Goal: Entertainment & Leisure: Consume media (video, audio)

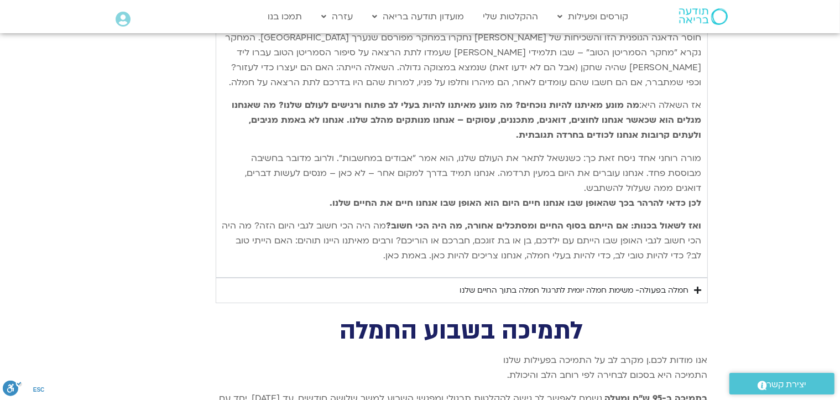
scroll to position [4123, 0]
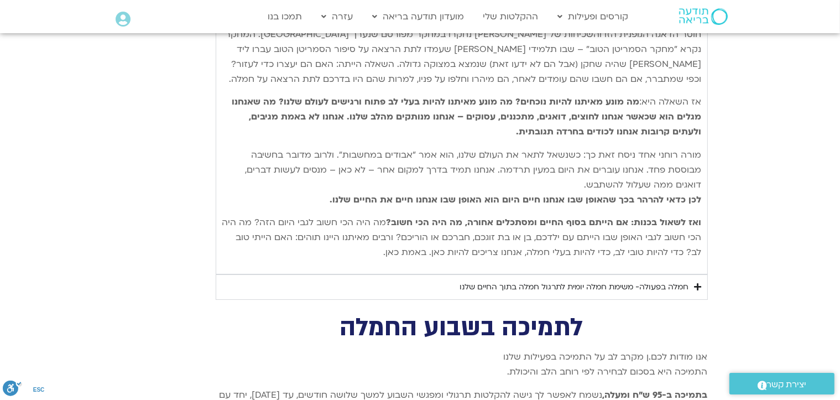
click at [698, 283] on icon "Accordion. Open links with Enter or Space, close with Escape, and navigate with…" at bounding box center [698, 287] width 7 height 8
click at [0, 0] on icon "Accordion. Open links with Enter or Space, close with Escape, and navigate with…" at bounding box center [0, 0] width 0 height 0
click at [698, 283] on icon "Accordion. Open links with Enter or Space, close with Escape, and navigate with…" at bounding box center [698, 287] width 7 height 8
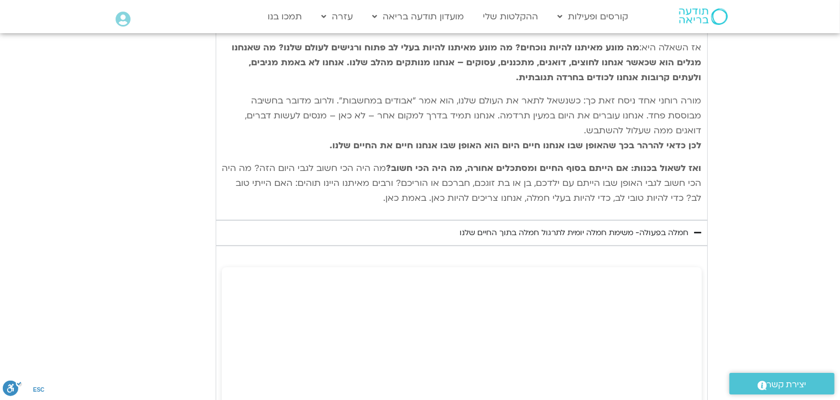
scroll to position [4178, 0]
click at [695, 227] on icon "Accordion. Open links with Enter or Space, close with Escape, and navigate with…" at bounding box center [698, 231] width 7 height 8
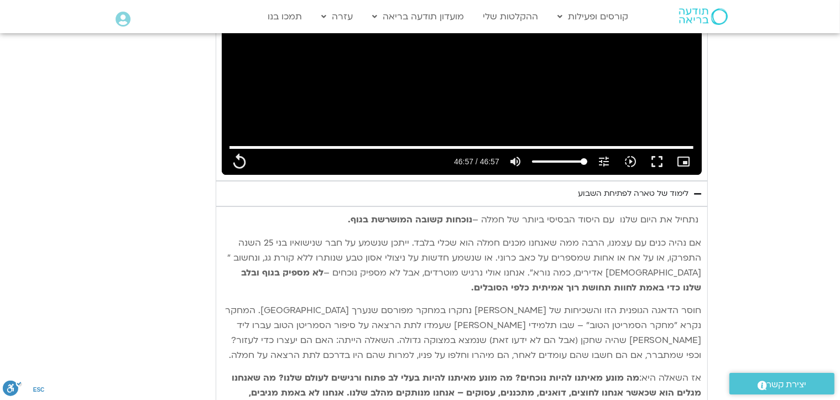
scroll to position [3846, 0]
click at [696, 190] on icon "Accordion. Open links with Enter or Space, close with Escape, and navigate with…" at bounding box center [698, 194] width 7 height 8
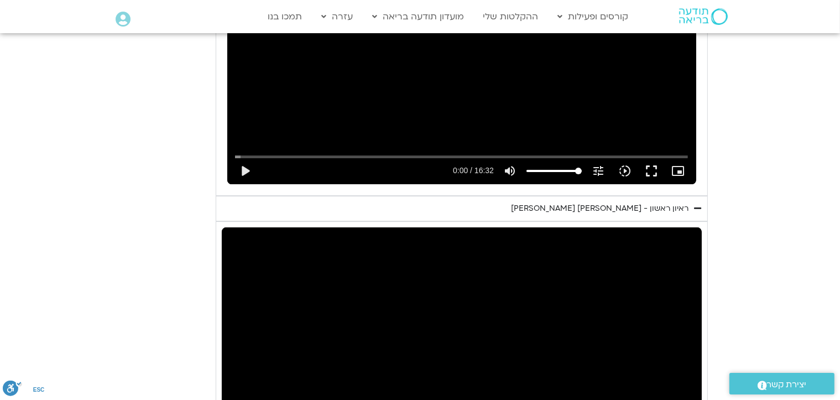
scroll to position [3514, 0]
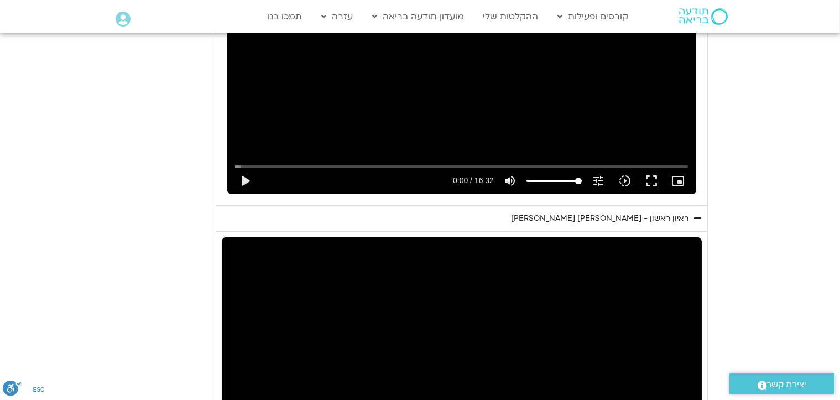
click at [699, 214] on icon "Accordion. Open links with Enter or Space, close with Escape, and navigate with…" at bounding box center [698, 218] width 7 height 8
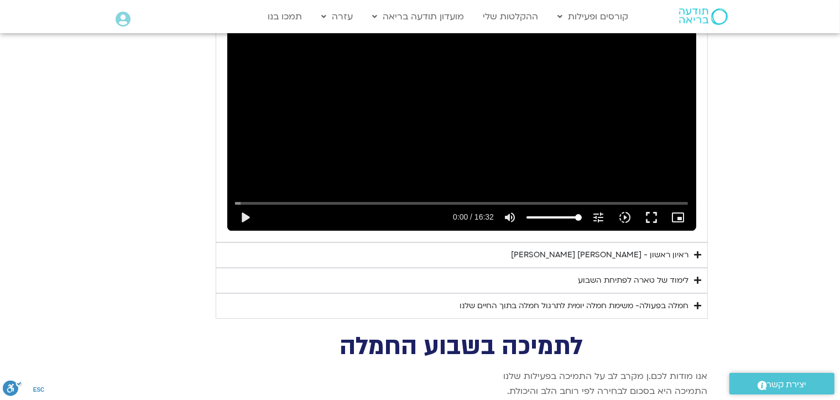
scroll to position [3459, 0]
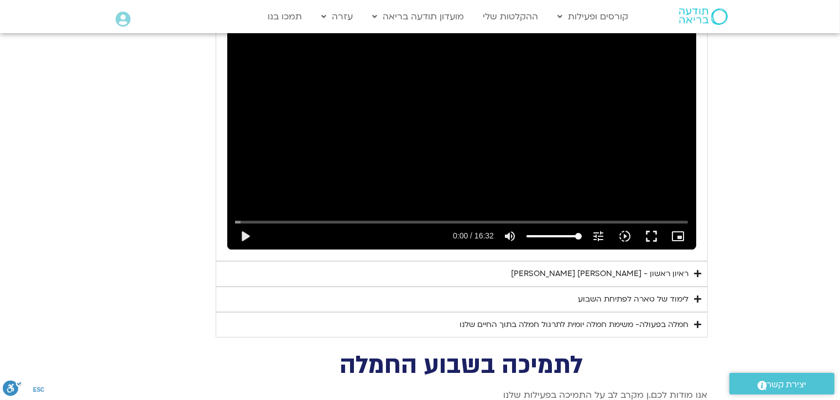
click at [697, 295] on icon "Accordion. Open links with Enter or Space, close with Escape, and navigate with…" at bounding box center [698, 299] width 7 height 8
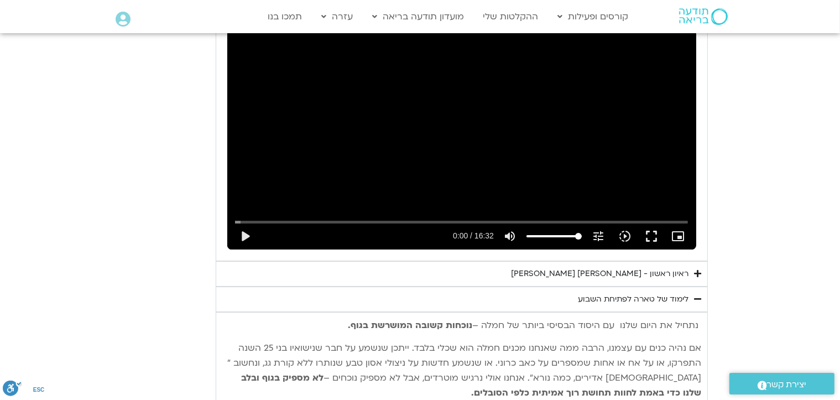
click at [697, 295] on icon "Accordion. Open links with Enter or Space, close with Escape, and navigate with…" at bounding box center [698, 299] width 7 height 8
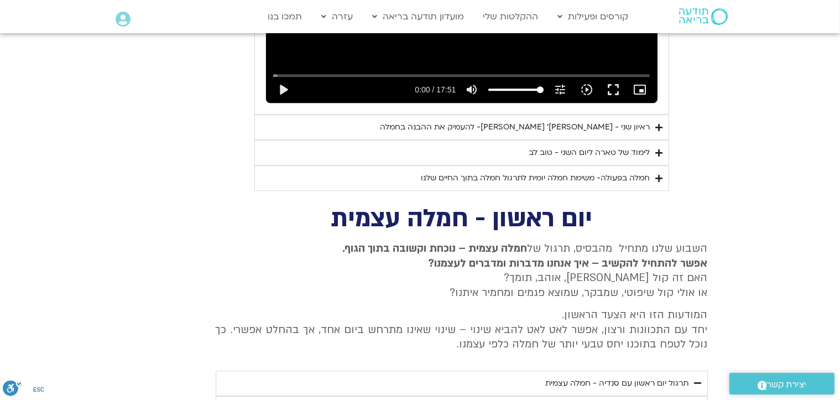
scroll to position [3072, 0]
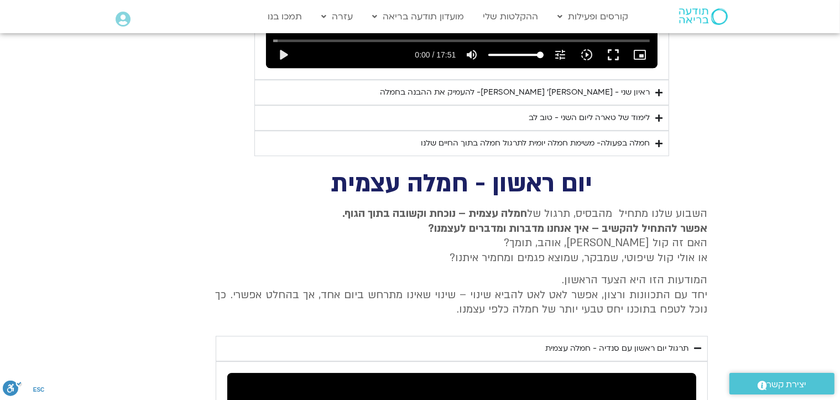
click at [697, 344] on icon "Accordion. Open links with Enter or Space, close with Escape, and navigate with…" at bounding box center [698, 348] width 7 height 8
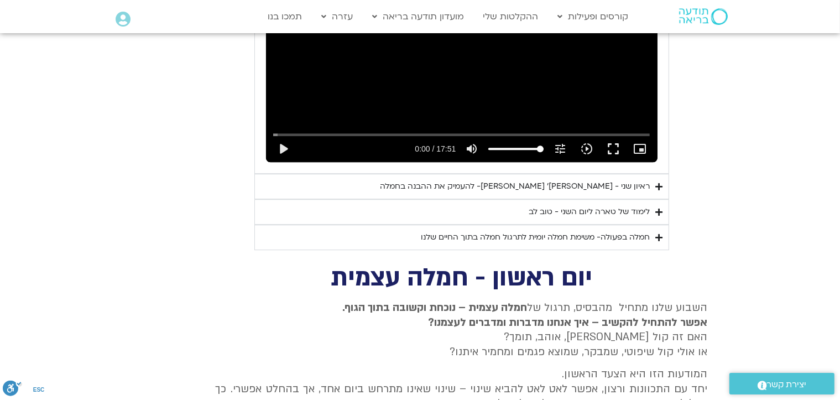
scroll to position [2961, 0]
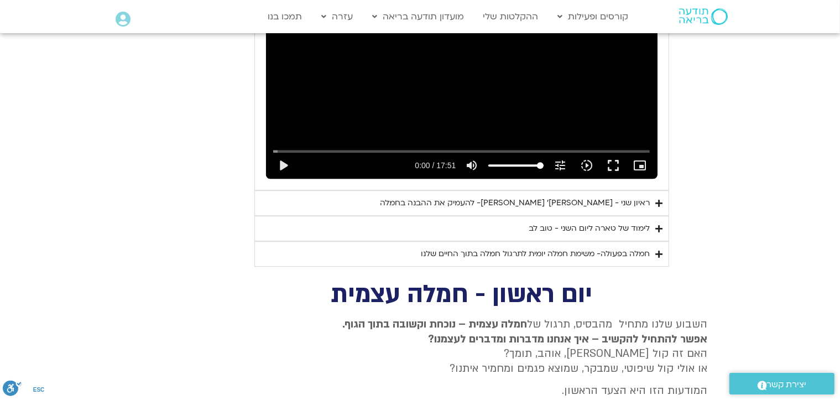
click at [660, 199] on icon "Accordion. Open links with Enter or Space, close with Escape, and navigate with…" at bounding box center [659, 203] width 7 height 8
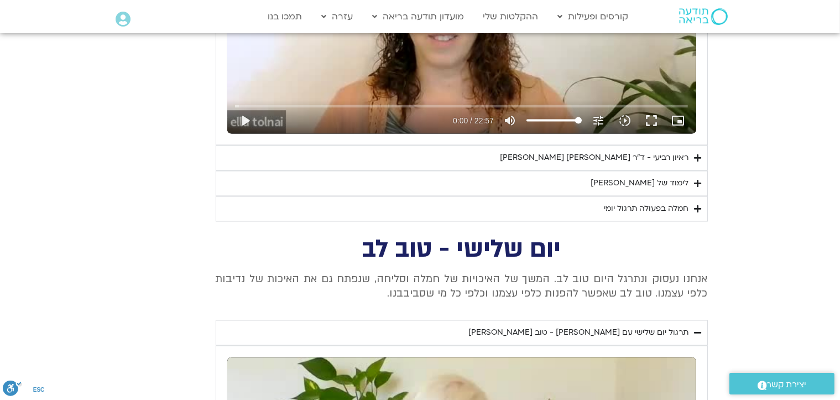
scroll to position [1966, 0]
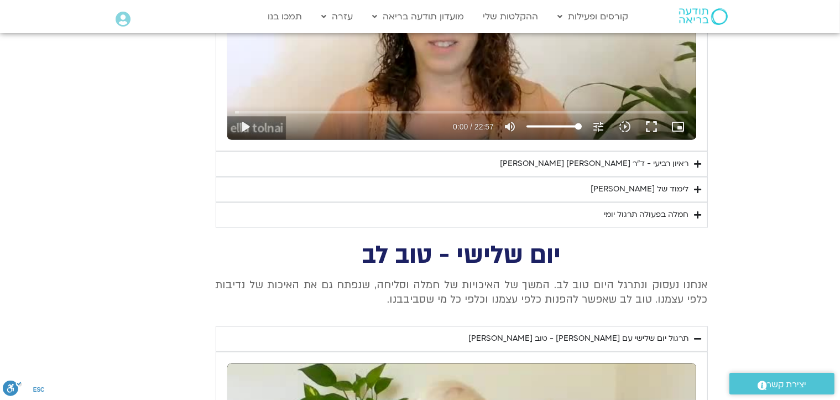
click at [697, 162] on icon "Accordion. Open links with Enter or Space, close with Escape, and navigate with…" at bounding box center [698, 164] width 7 height 8
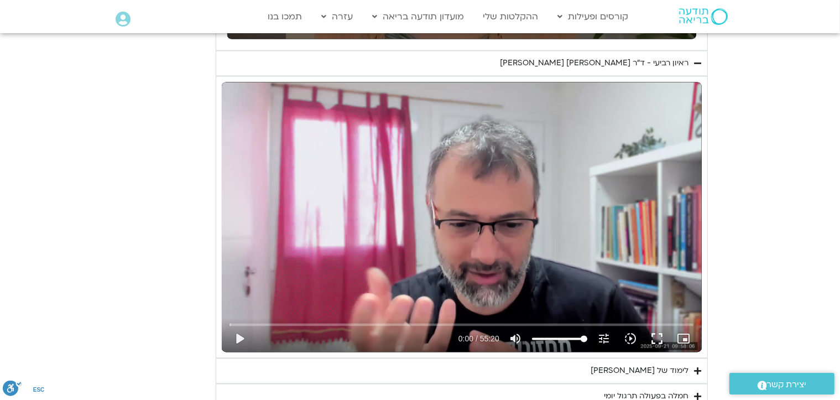
scroll to position [2076, 0]
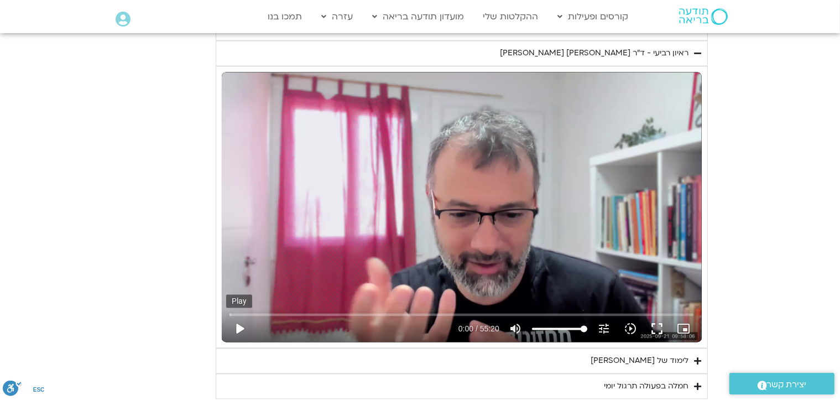
click at [241, 324] on button "play_arrow" at bounding box center [239, 329] width 27 height 27
click at [241, 324] on button "pause" at bounding box center [239, 329] width 27 height 27
type input "2817.733333"
click at [239, 326] on button "play_arrow" at bounding box center [239, 329] width 27 height 27
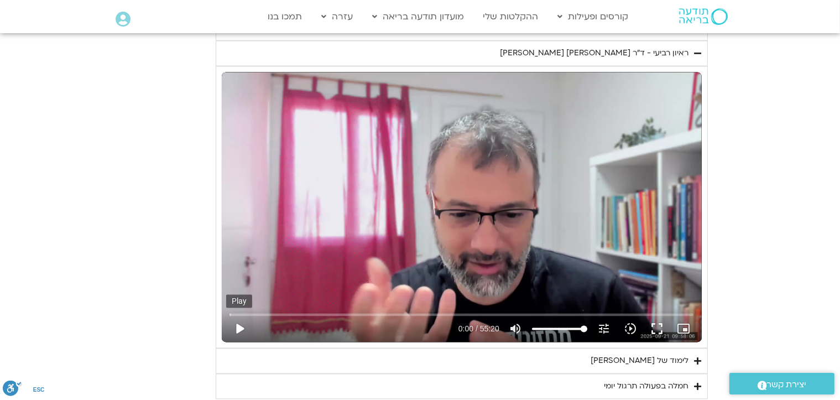
type input "0.018632"
type input "2817.733333"
click at [239, 326] on button "play_arrow" at bounding box center [239, 329] width 27 height 27
type input "0.060952"
type input "2817.733333"
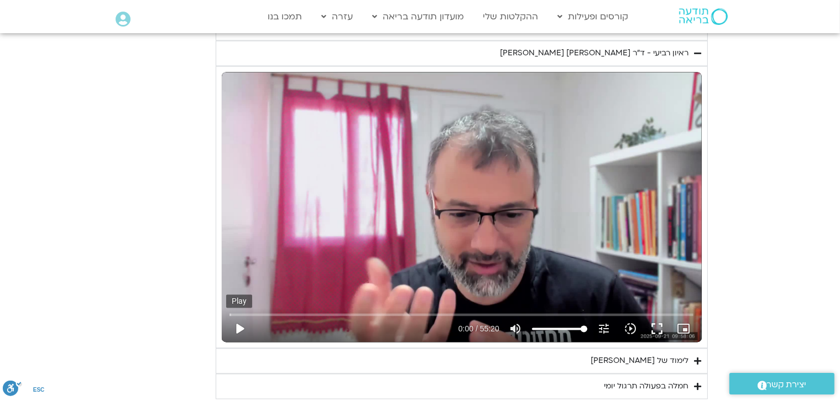
type input "0.135705"
type input "2817.733333"
type input "0.26388"
type input "2817.733333"
type input "0.390533"
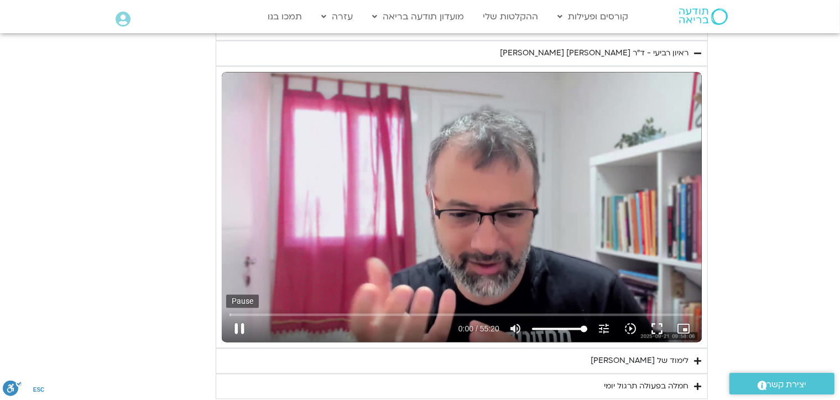
type input "2817.733333"
type input "0.52039"
type input "2817.733333"
type input "0.655327"
type input "2817.733333"
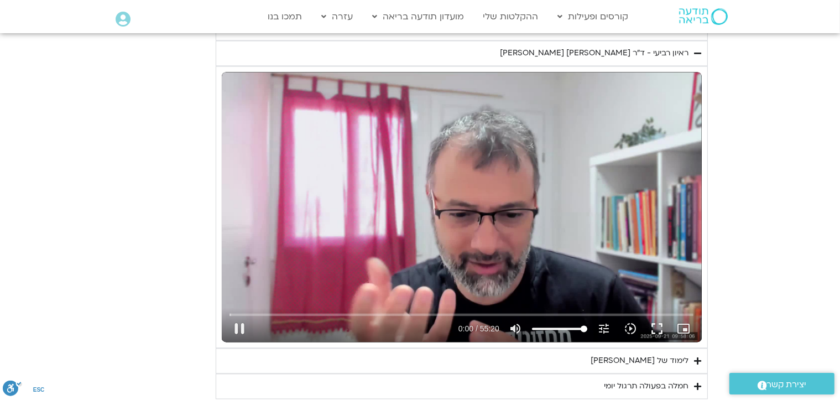
type input "0.787654"
type input "2817.733333"
type input "0.903712"
type input "2817.733333"
type input "1.037693"
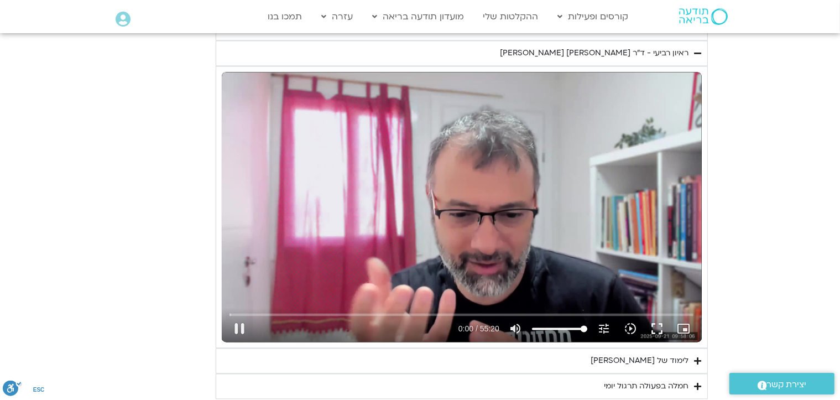
type input "2817.733333"
type input "1.154335"
type input "2817.733333"
type input "1.287886"
type input "2817.733333"
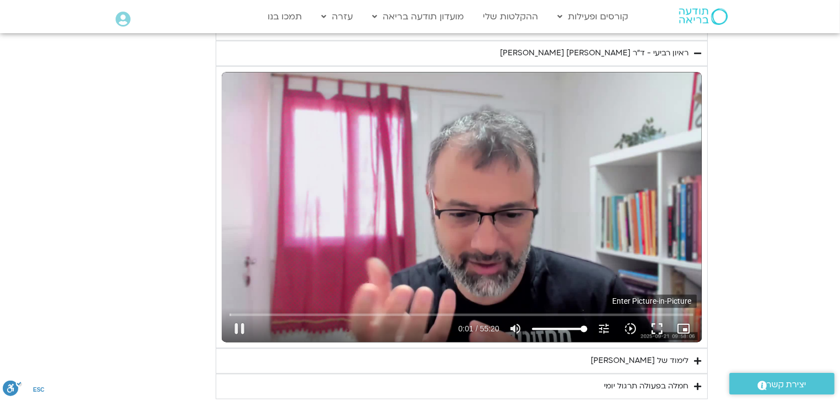
type input "1.408454"
type input "2817.733333"
type input "1.554704"
type input "2817.733333"
type input "1.67141"
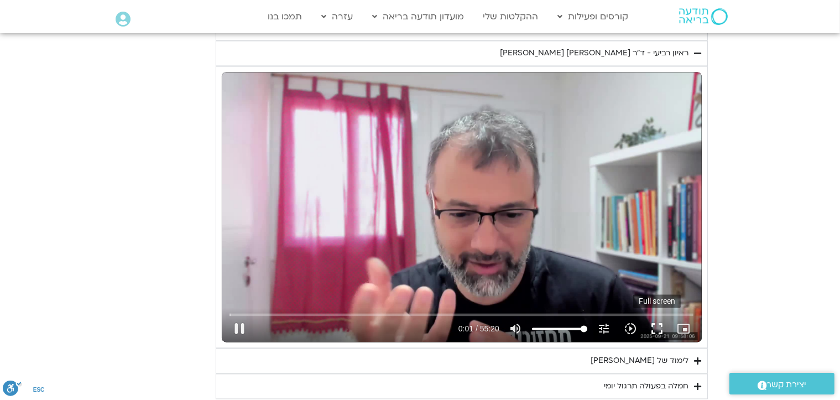
type input "2817.733333"
type input "1.803532"
type input "2817.733333"
type input "1.928638"
type input "2817.733333"
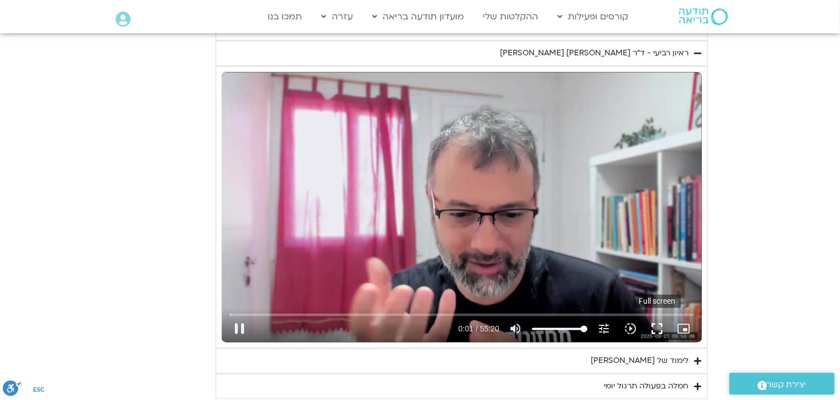
type input "2.05685"
type input "2817.733333"
type input "2.189225"
type input "2817.733333"
type input "2.315008"
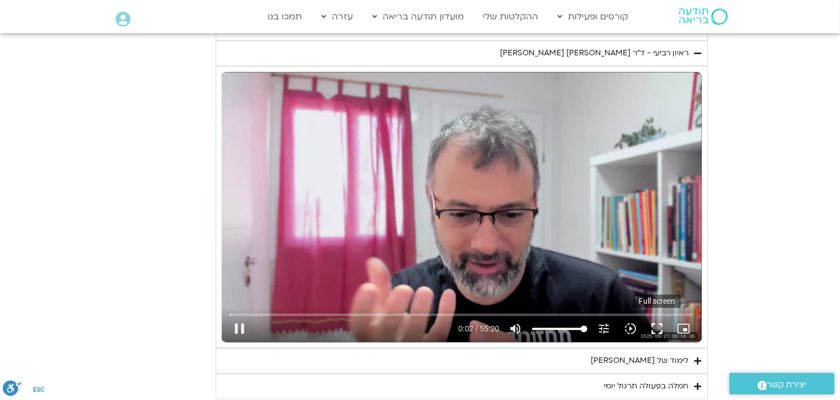
type input "2817.733333"
type input "2.440533"
type input "2817.733333"
type input "2.56865"
type input "2817.733333"
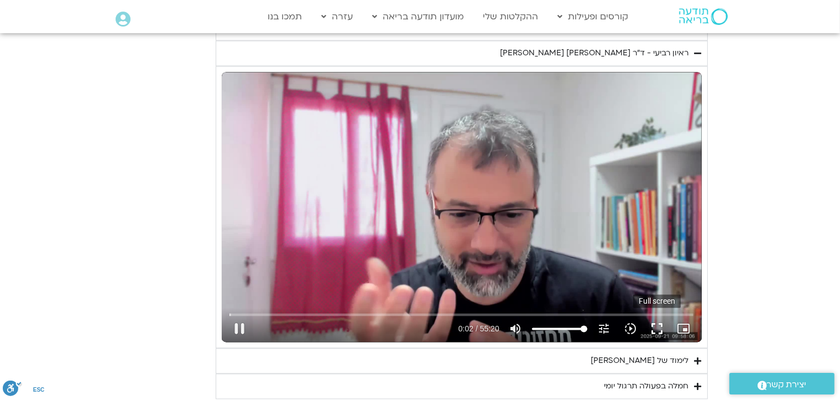
type input "2.696428"
type input "2817.733333"
type input "2.824601"
type input "2817.733333"
type input "2.952516"
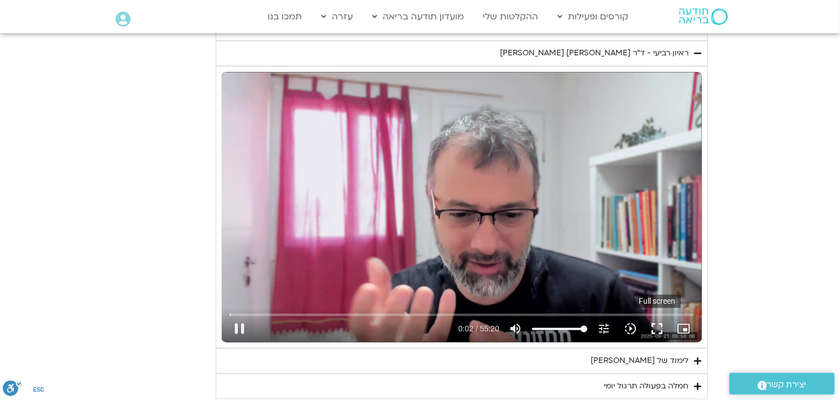
type input "2817.733333"
type input "3.080084"
type input "2817.733333"
type input "3.20976"
type input "2817.733333"
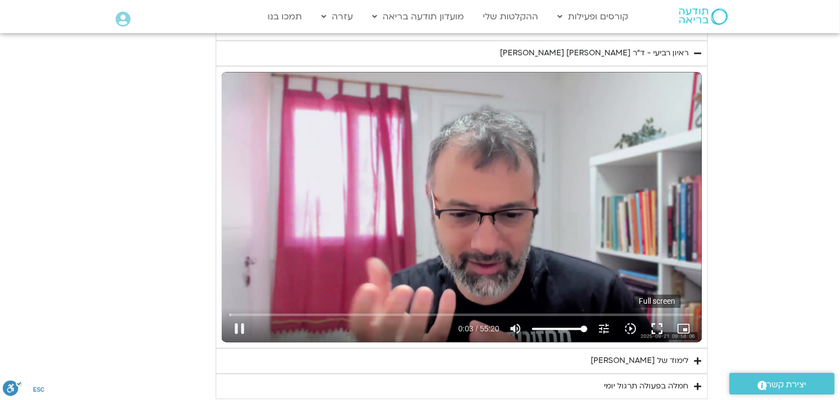
type input "3.336403"
type input "2817.733333"
type input "3.464595"
type input "2817.733333"
type input "3.592944"
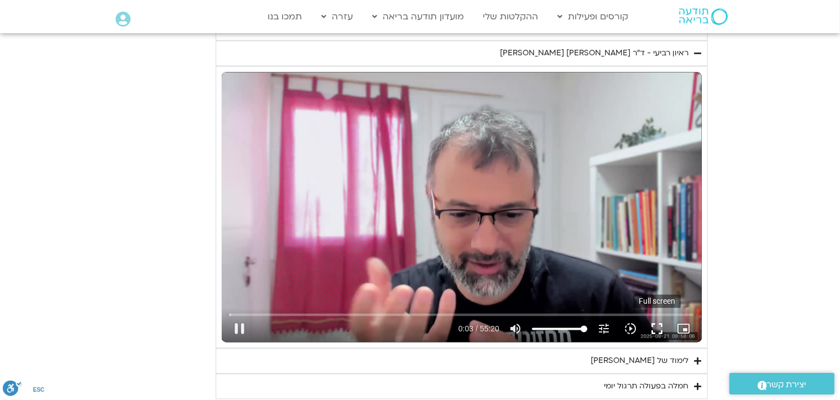
type input "2817.733333"
type input "4"
type input "2817.733333"
type input "4.029004"
type input "2817.733333"
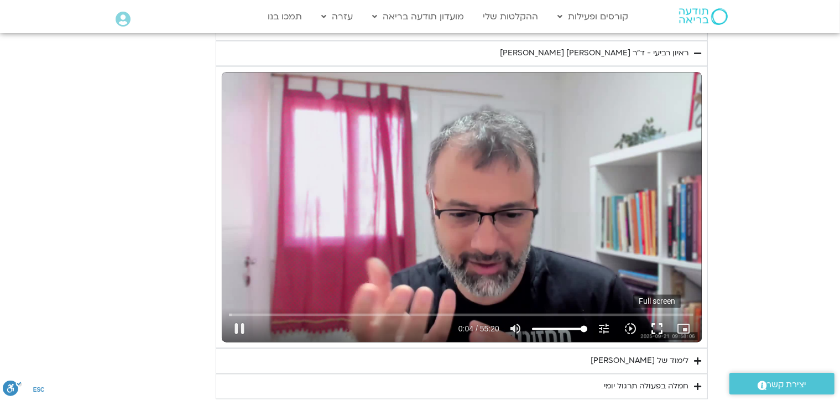
type input "4.157003"
type input "2817.733333"
type input "4.284672"
type input "2817.733333"
type input "4.413169"
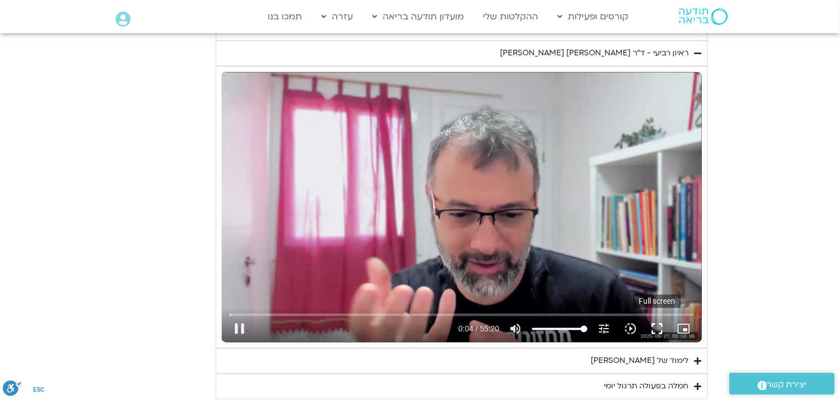
type input "2817.733333"
type input "4.540016"
type input "2817.733333"
type input "4.667086"
type input "2817.733333"
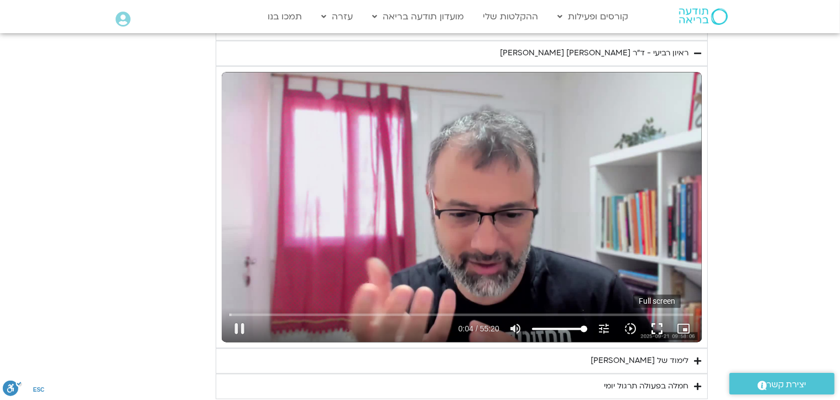
type input "4.796996"
type input "2817.733333"
type input "4.925115"
type input "2817.733333"
type input "5.051527"
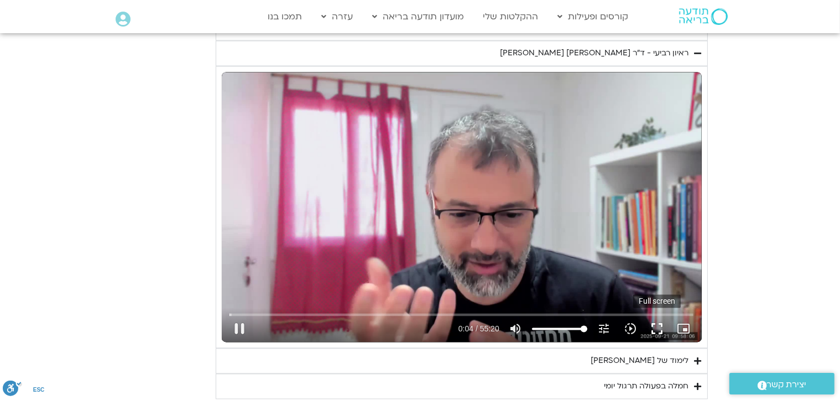
type input "2817.733333"
type input "5.181071"
type input "2817.733333"
type input "5.309129"
type input "2817.733333"
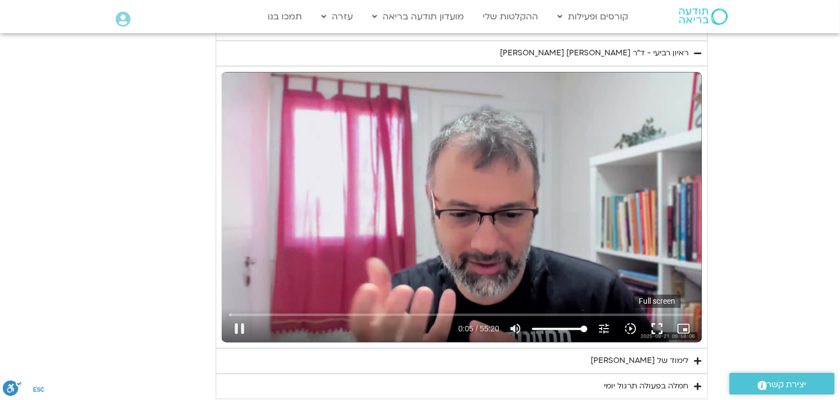
type input "5.434414"
type input "2817.733333"
type input "5.565053"
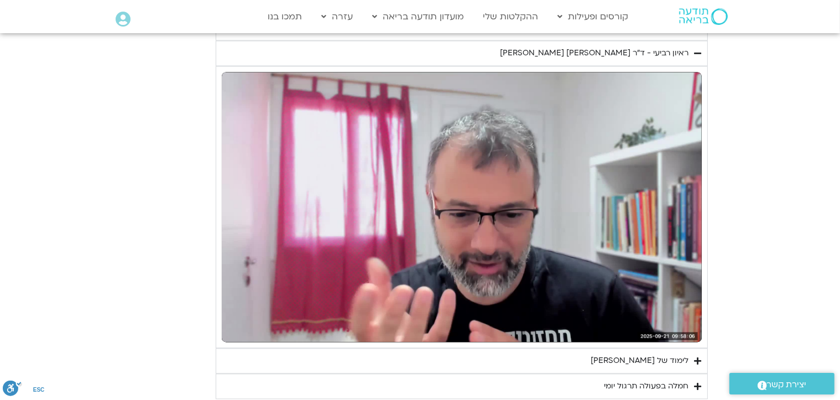
type input "2817.733333"
type input "47.231749"
type input "2817.733333"
type input "47.516121"
type input "2817.733333"
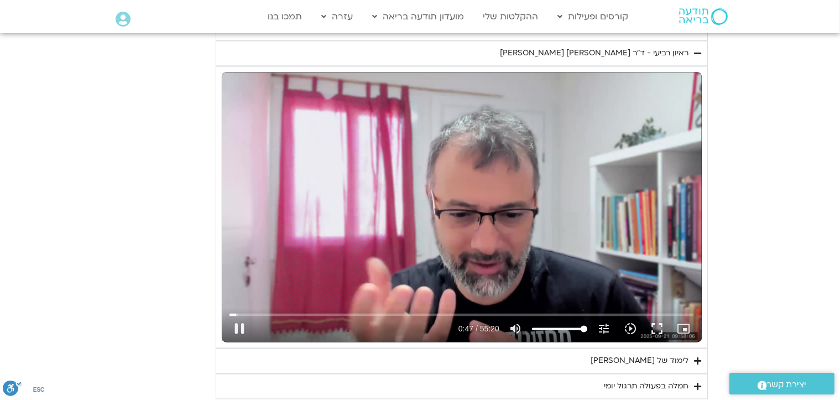
type input "47.649011"
type input "2817.733333"
type input "47.783872"
type input "2817.733333"
type input "47.879288"
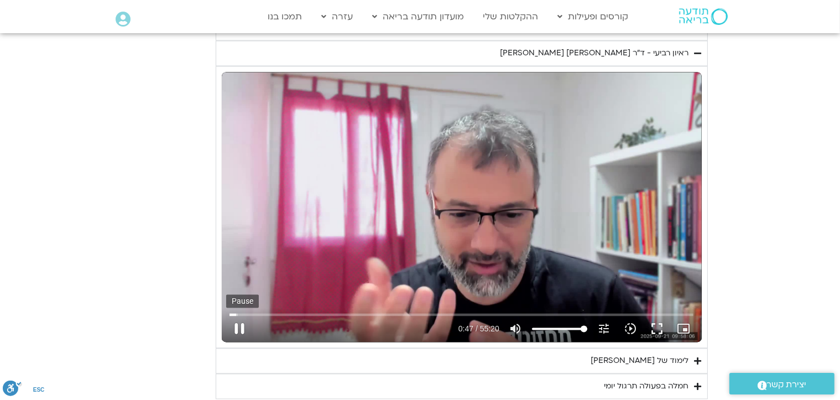
type input "2817.733333"
type input "48.048756"
type input "2817.733333"
type input "48.164887"
type input "2817.733333"
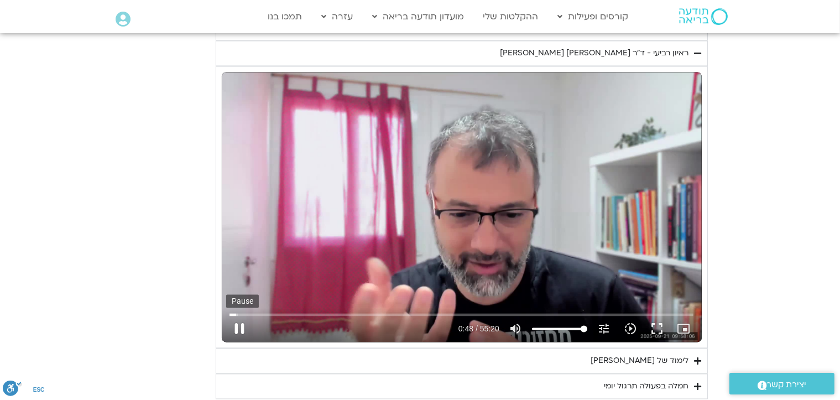
type input "48.299485"
type input "2817.733333"
type input "48.392796"
type input "2817.733333"
type input "48.519659"
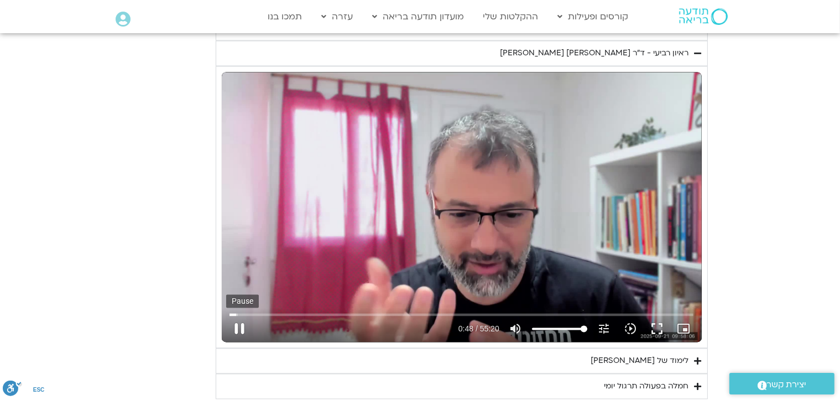
type input "2817.733333"
type input "48.647444"
type input "2817.733333"
type input "48.776473"
type input "2817.733333"
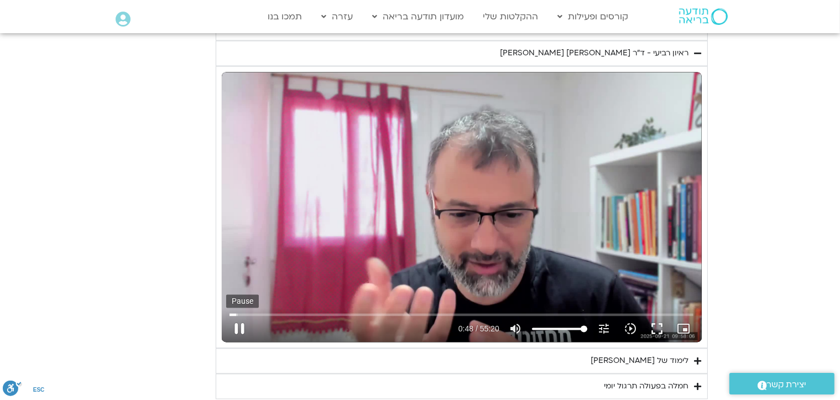
type input "48.903469"
type input "2817.733333"
type input "49.031776"
type input "2817.733333"
type input "49.159361"
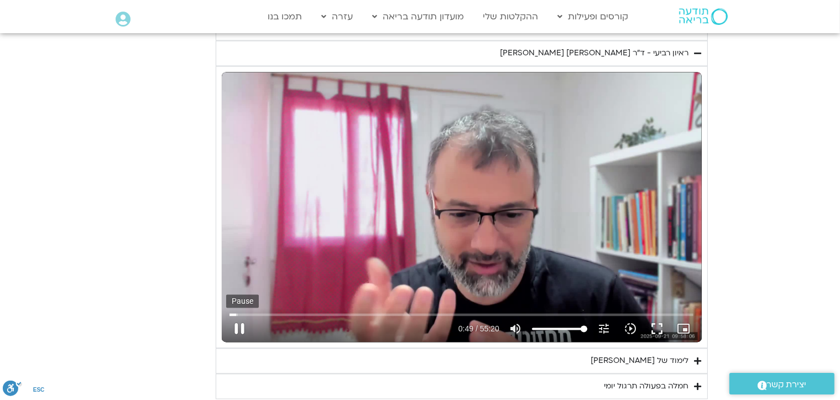
type input "2817.733333"
type input "49.287749"
type input "2817.733333"
type input "49.415597"
type input "2817.733333"
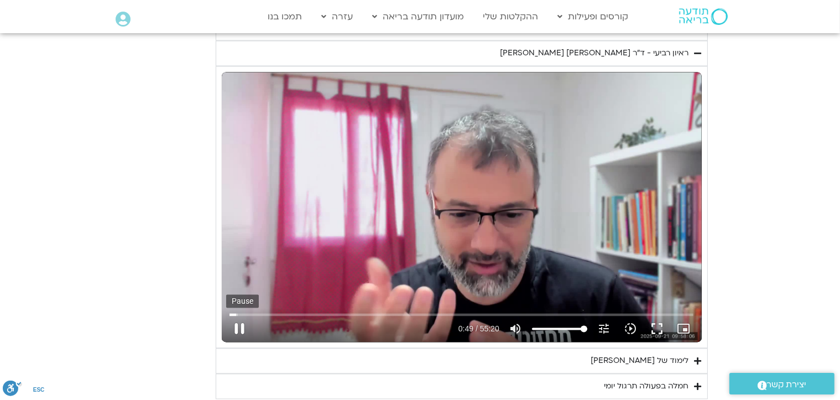
type input "49.543955"
type input "2817.733333"
type input "49.671571"
type input "2817.733333"
type input "49.798945"
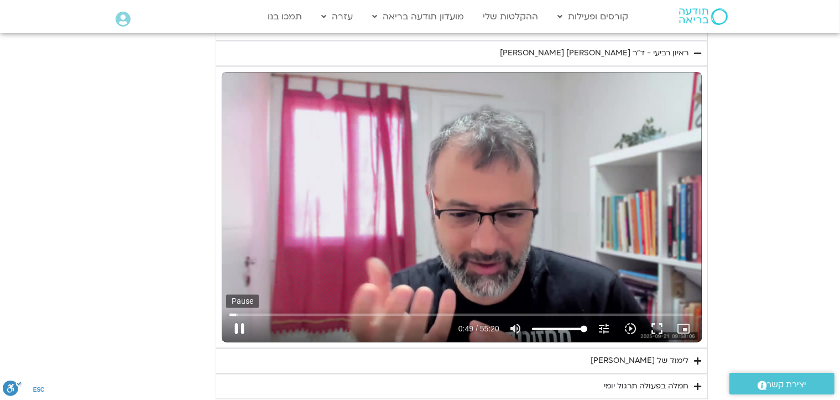
type input "2817.733333"
type input "49.927375"
type input "2817.733333"
type input "50.056383"
type input "2817.733333"
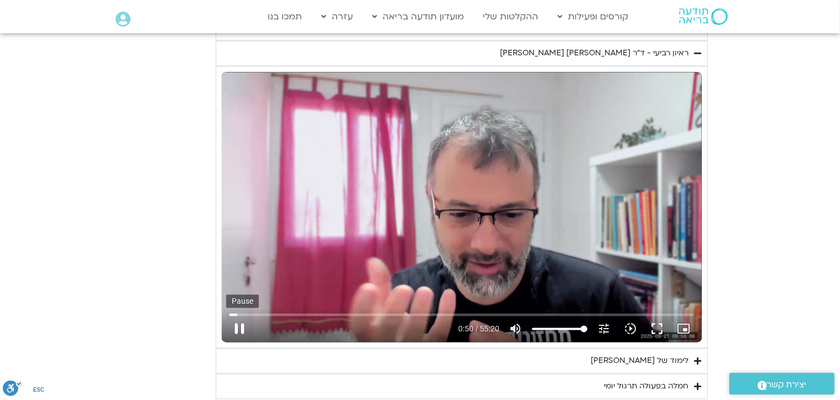
type input "50.183435"
type input "2817.733333"
click at [237, 325] on button "pause" at bounding box center [239, 329] width 27 height 27
type input "50.337901"
type input "2817.733333"
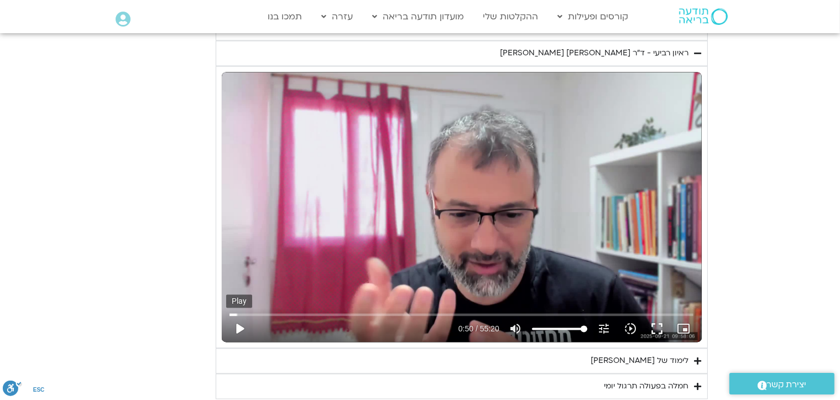
click at [237, 325] on button "play_arrow" at bounding box center [239, 329] width 27 height 27
type input "50.409621"
type input "2817.733333"
type input "50.506122"
type input "2817.733333"
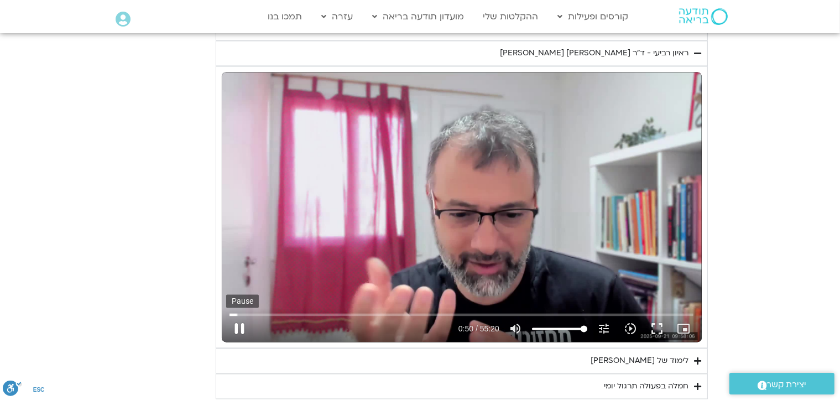
type input "50.632604"
type input "2817.733333"
type input "50.767539"
type input "2817.733333"
type input "50.898753"
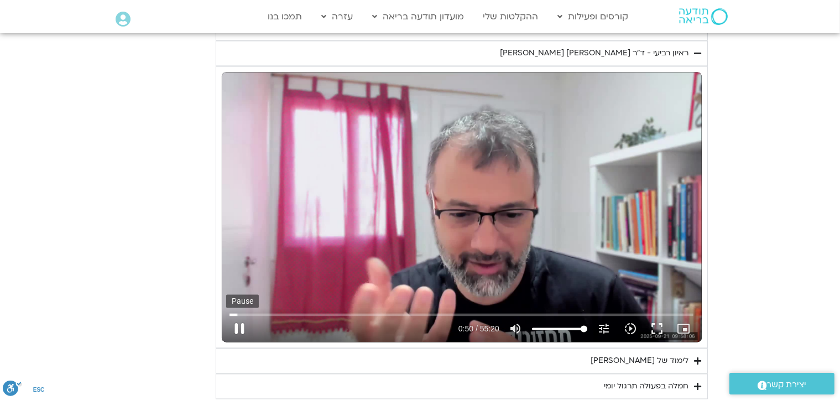
type input "2817.733333"
type input "51.026709"
type input "2817.733333"
type input "51.154534"
type input "2817.733333"
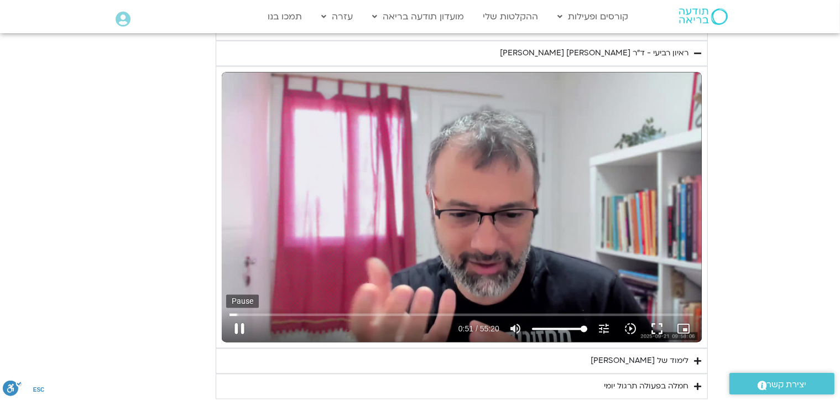
type input "51.282766"
type input "2817.733333"
type input "51.437597"
type input "2817.733333"
type input "51.541559"
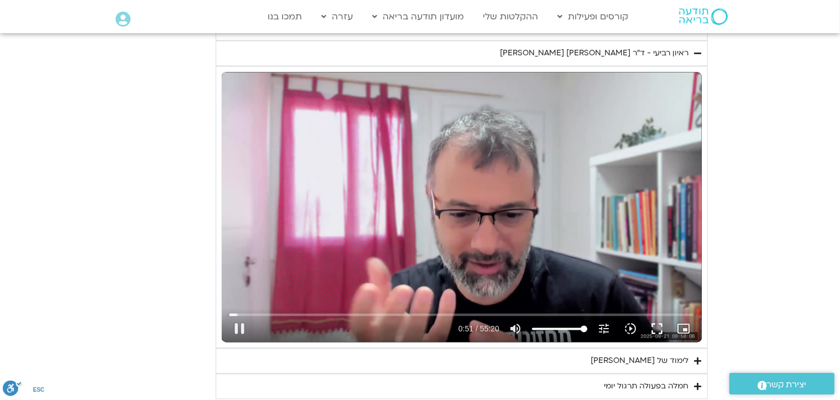
type input "2817.733333"
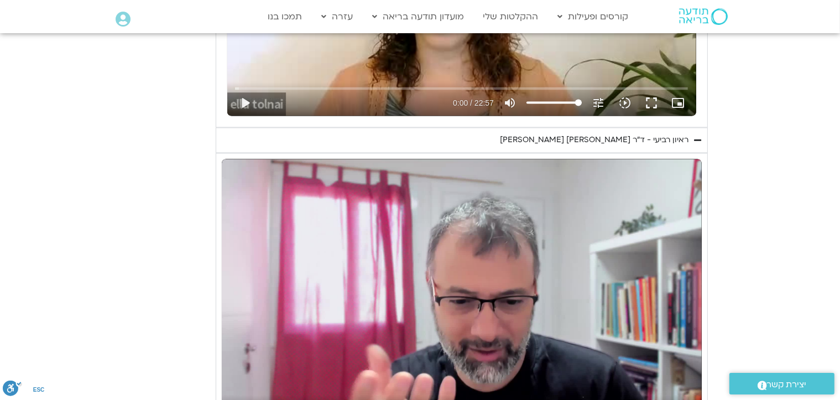
type input "51.705447"
type input "2817.733333"
type input "51.72125"
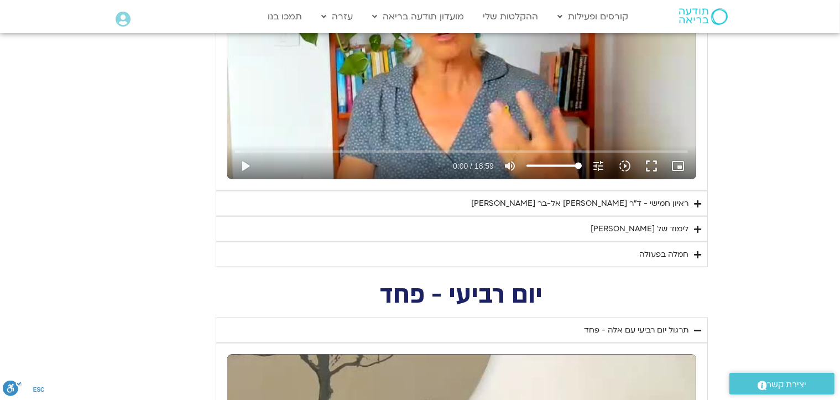
scroll to position [1468, 0]
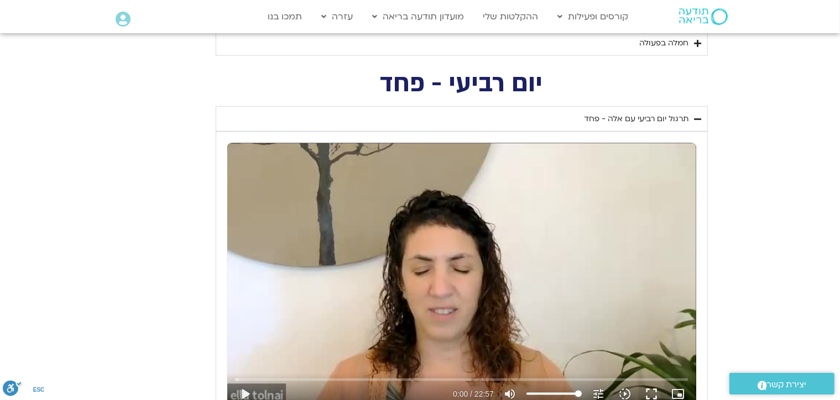
type input "2817.733333"
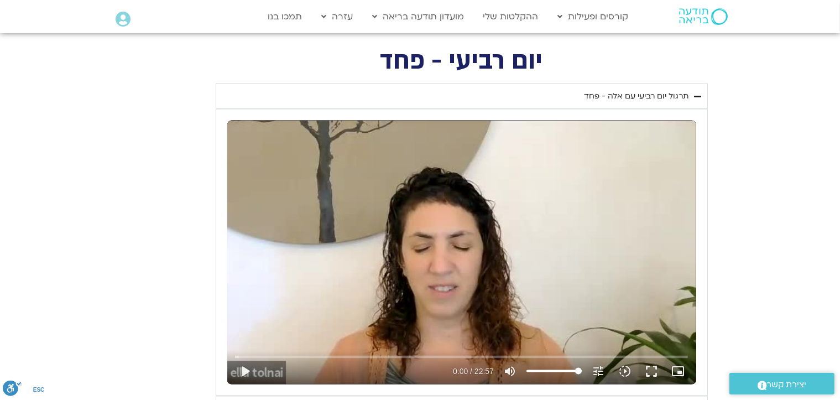
type input "57.505783"
type input "2817.733333"
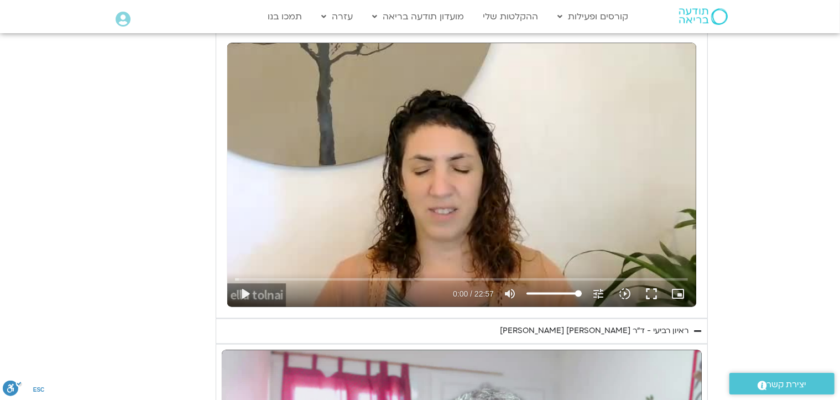
type input "57.604132"
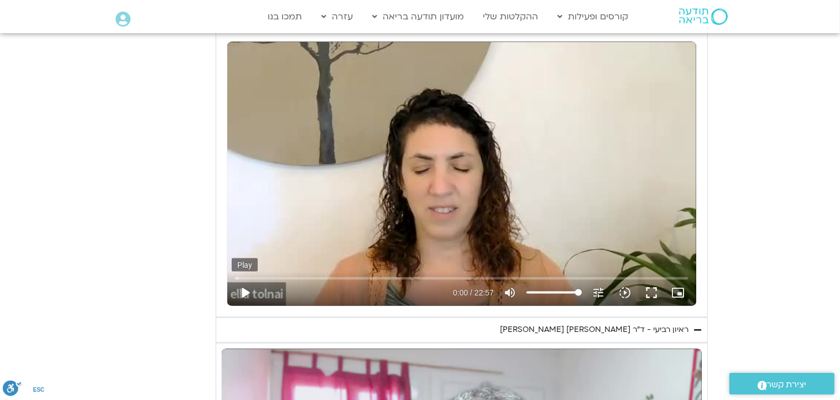
type input "2817.733333"
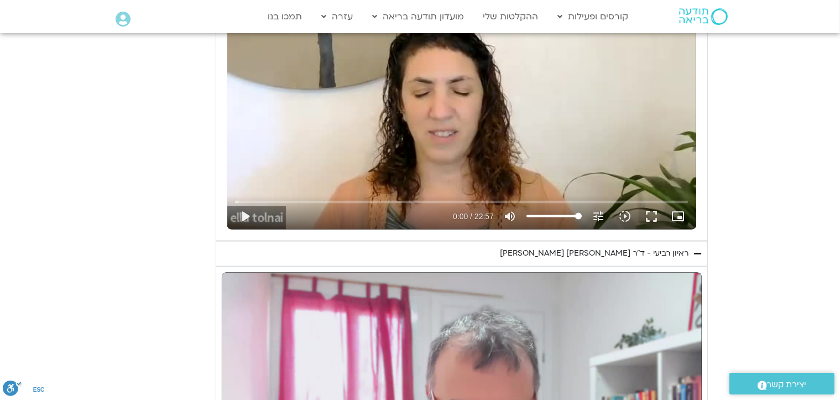
type input "58.603384"
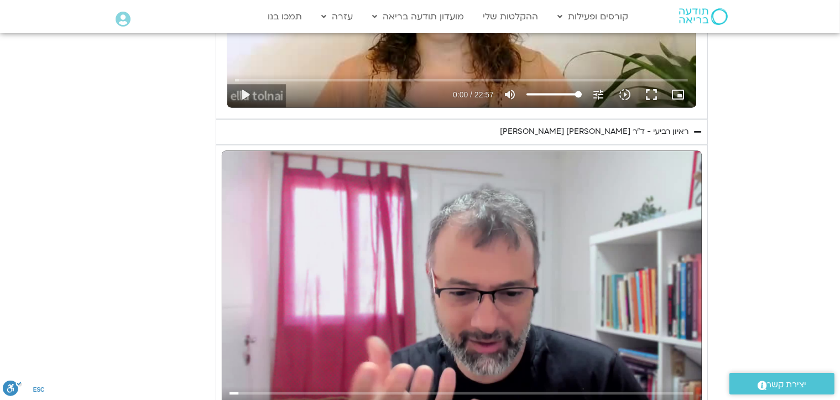
type input "2817.733333"
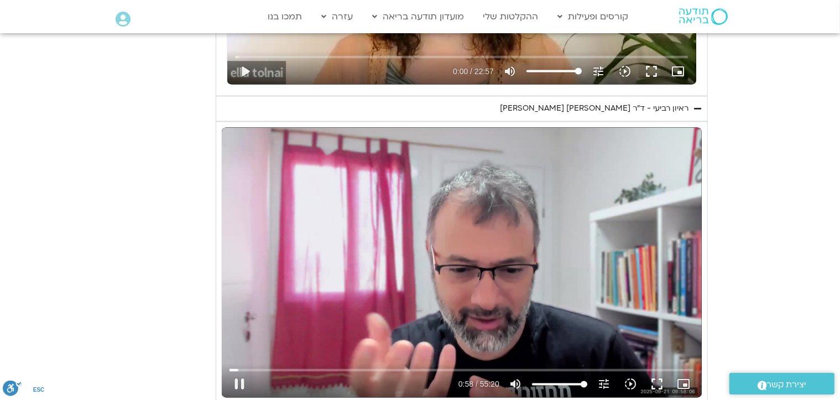
type input "58.731982"
type input "2817.733333"
type input "58.857245"
type input "2817.733333"
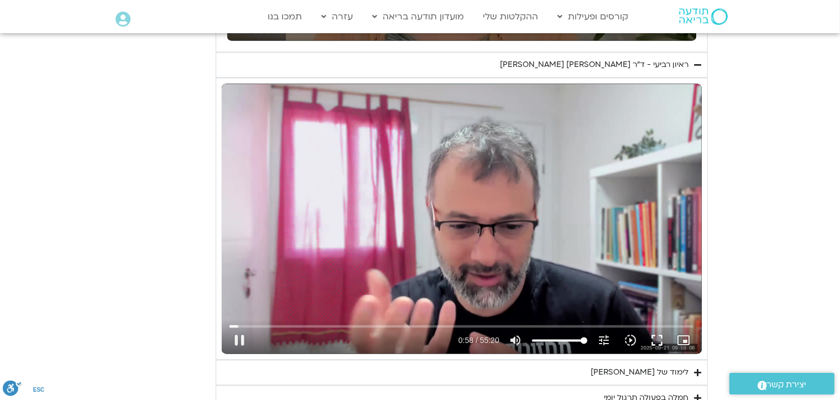
type input "58.987658"
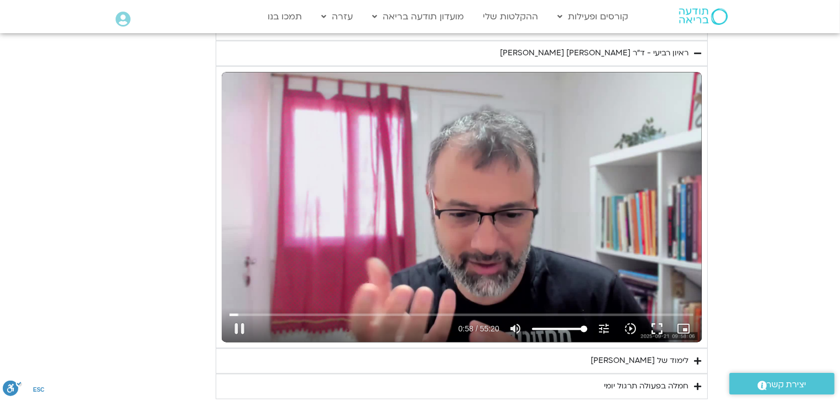
type input "2817.733333"
type input "59.171341"
type input "2817.733333"
type input "59.313723"
type input "2817.733333"
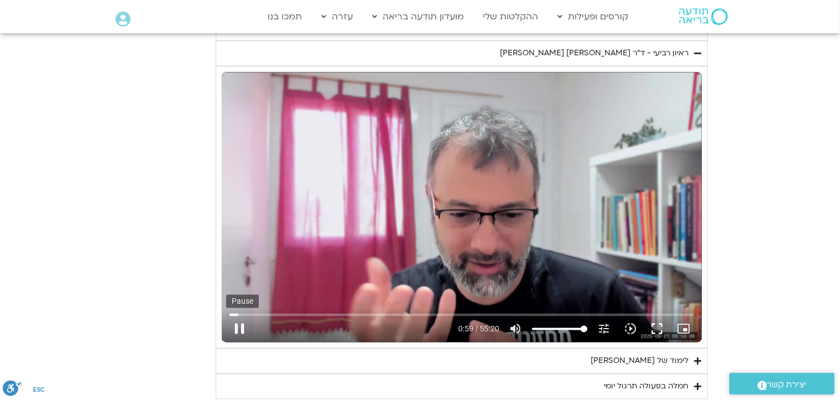
type input "59.438086"
type input "2817.733333"
type input "59.531407"
type input "2817.733333"
type input "59.703671"
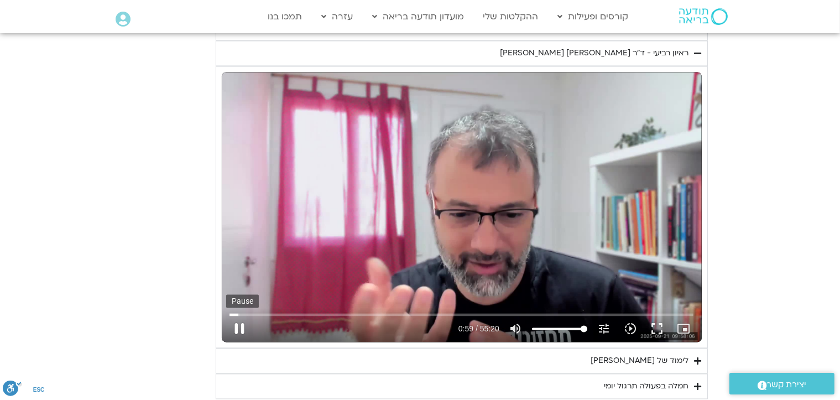
type input "2817.733333"
type input "59.820264"
type input "2817.733333"
type input "59.937797"
type input "2817.733333"
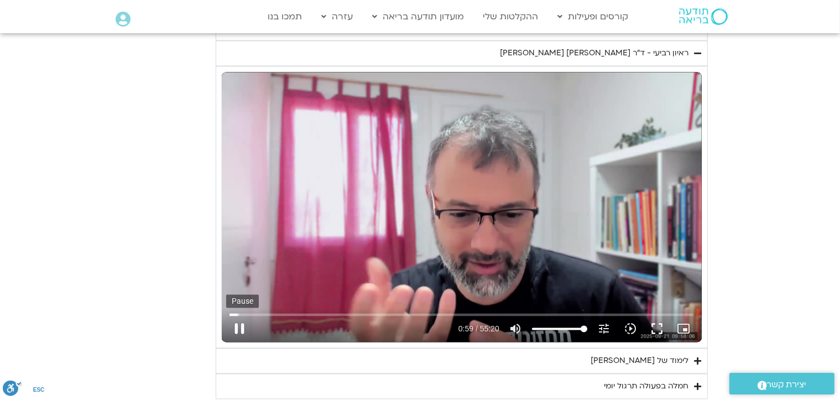
type input "60.050973"
type input "2817.733333"
type input "60.178997"
type input "2817.733333"
type input "60.304701"
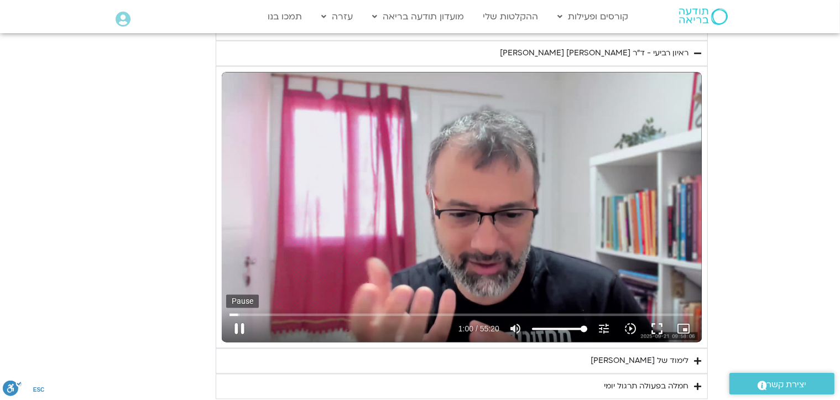
type input "2817.733333"
type input "60.435053"
type input "2817.733333"
type input "60.563696"
type input "2817.733333"
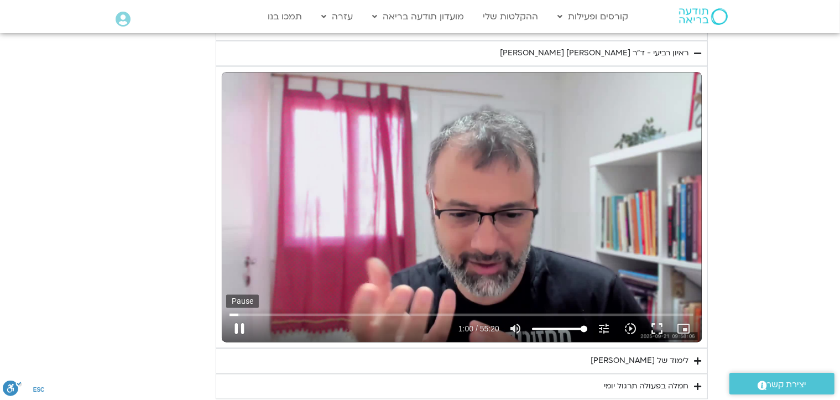
type input "60.691245"
type input "2817.733333"
type input "60.81917"
click at [239, 324] on button "pause" at bounding box center [239, 329] width 27 height 27
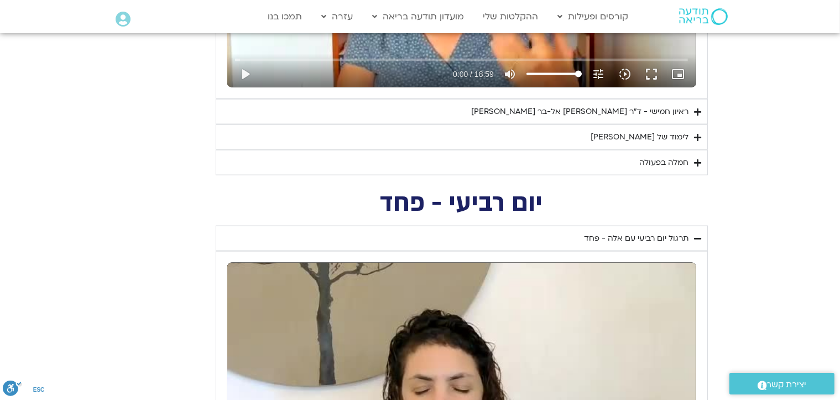
scroll to position [1523, 0]
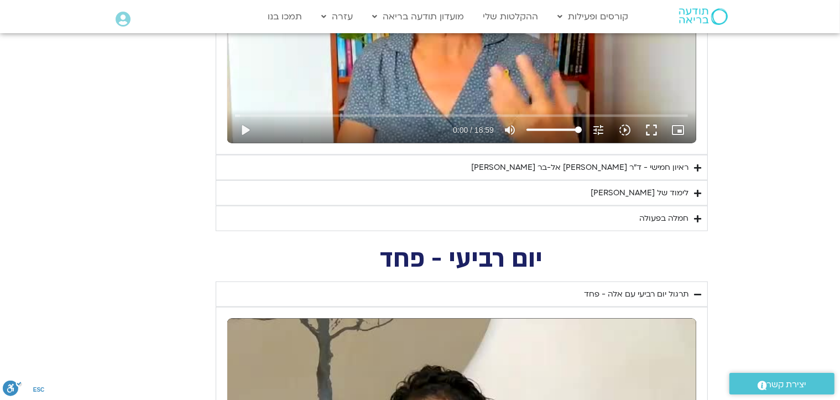
click at [696, 164] on icon "Accordion. Open links with Enter or Space, close with Escape, and navigate with…" at bounding box center [698, 168] width 7 height 8
click at [0, 0] on icon "Accordion. Open links with Enter or Space, close with Escape, and navigate with…" at bounding box center [0, 0] width 0 height 0
click at [696, 164] on icon "Accordion. Open links with Enter or Space, close with Escape, and navigate with…" at bounding box center [698, 168] width 7 height 8
click at [697, 165] on icon "Accordion. Open links with Enter or Space, close with Escape, and navigate with…" at bounding box center [698, 168] width 7 height 8
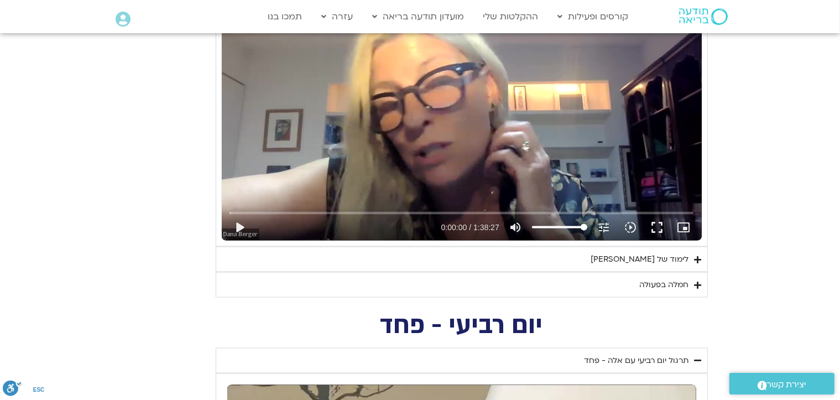
scroll to position [1744, 0]
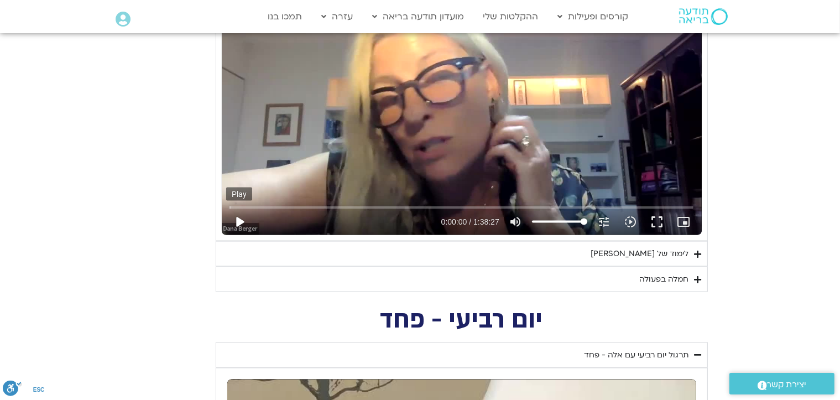
click at [240, 220] on button "play_arrow" at bounding box center [239, 222] width 27 height 27
click at [242, 220] on button "play_arrow" at bounding box center [239, 222] width 27 height 27
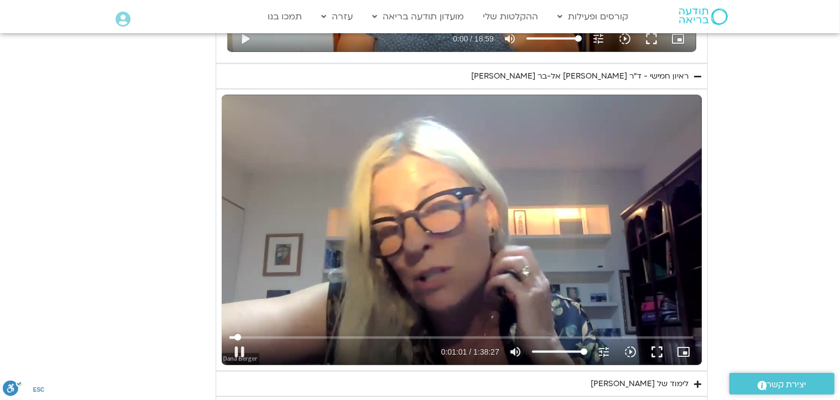
scroll to position [1634, 0]
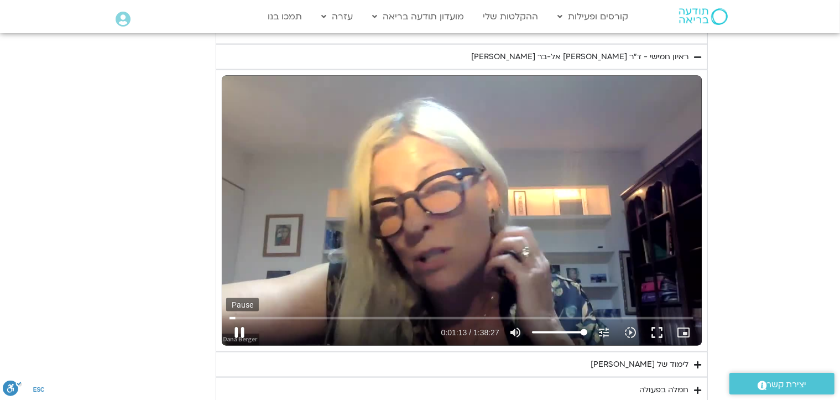
click at [240, 331] on button "pause" at bounding box center [239, 332] width 27 height 27
